Goal: Task Accomplishment & Management: Use online tool/utility

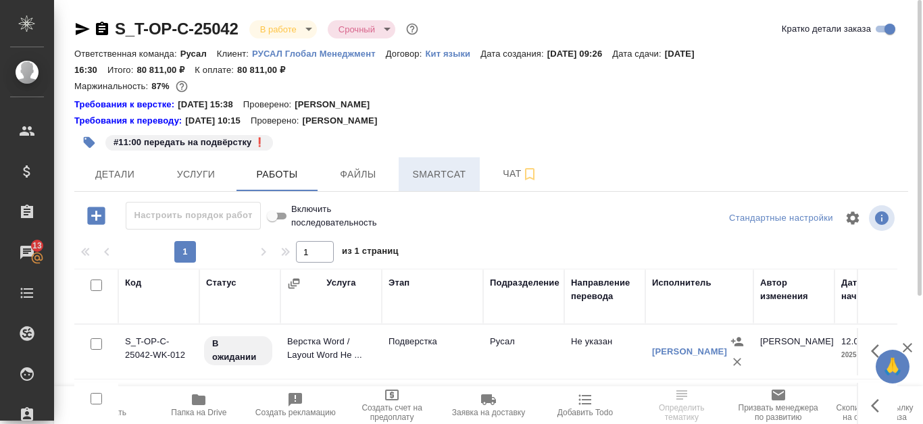
click at [438, 167] on span "Smartcat" at bounding box center [439, 174] width 65 height 17
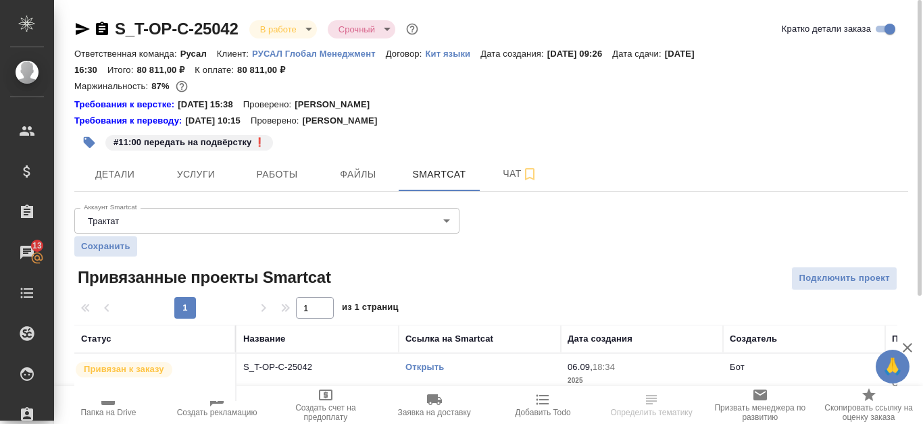
click at [423, 363] on link "Открыть" at bounding box center [425, 367] width 39 height 10
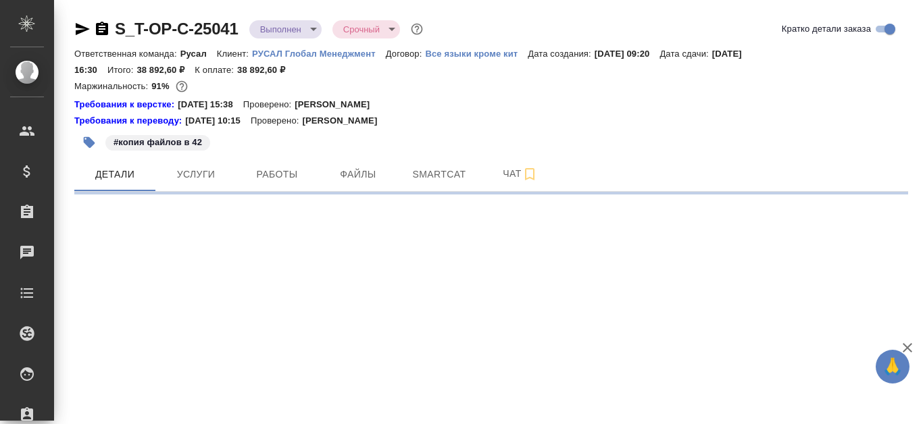
select select "RU"
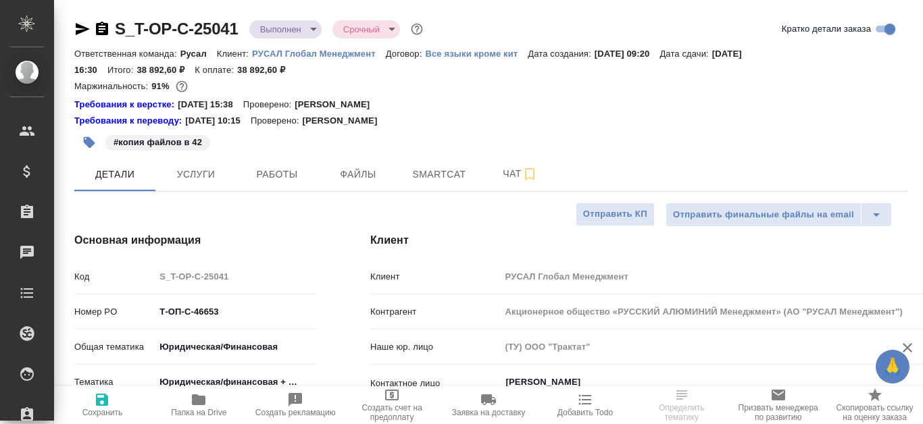
type textarea "x"
type input "[PERSON_NAME]"
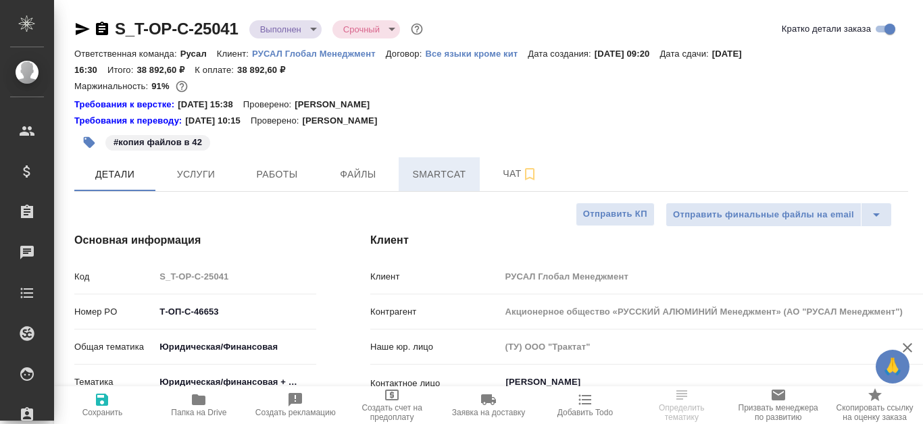
click at [452, 180] on span "Smartcat" at bounding box center [439, 174] width 65 height 17
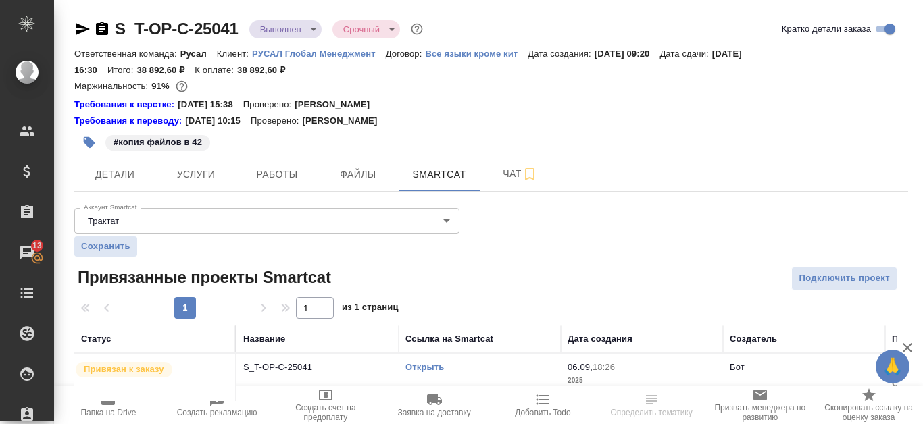
click at [438, 364] on link "Открыть" at bounding box center [425, 367] width 39 height 10
